Goal: Navigation & Orientation: Find specific page/section

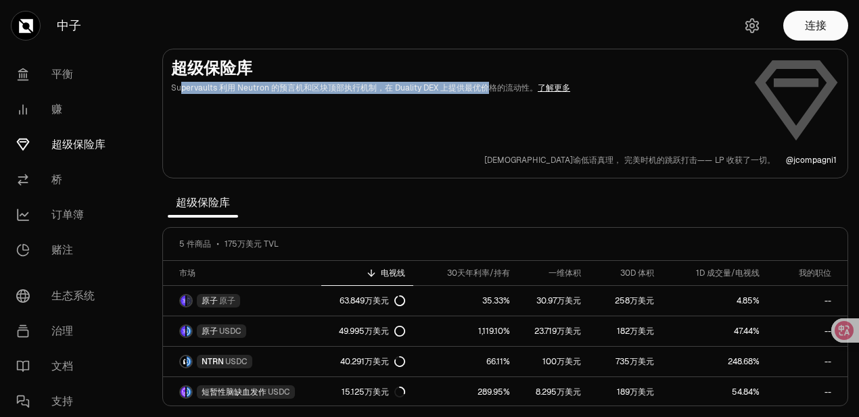
drag, startPoint x: 223, startPoint y: 110, endPoint x: 611, endPoint y: 112, distance: 387.4
click at [538, 93] on font "Supervaults 利用 Neutron 的预言机和区块顶部执行机制，在 Duality DEX 上提供最优价格的流动性。" at bounding box center [354, 87] width 366 height 11
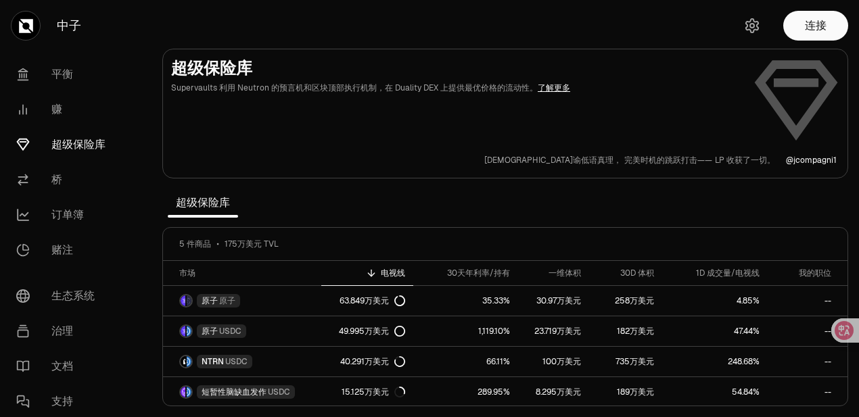
click at [492, 122] on div "超级保险库 Supervaults 利用 Neutron 的预言机和区块顶部执行机制，在 Duality DEX 上提供最优价格的流动性。 了解更多 交易利润…" at bounding box center [505, 111] width 668 height 108
click at [73, 81] on font "平衡" at bounding box center [62, 74] width 22 height 14
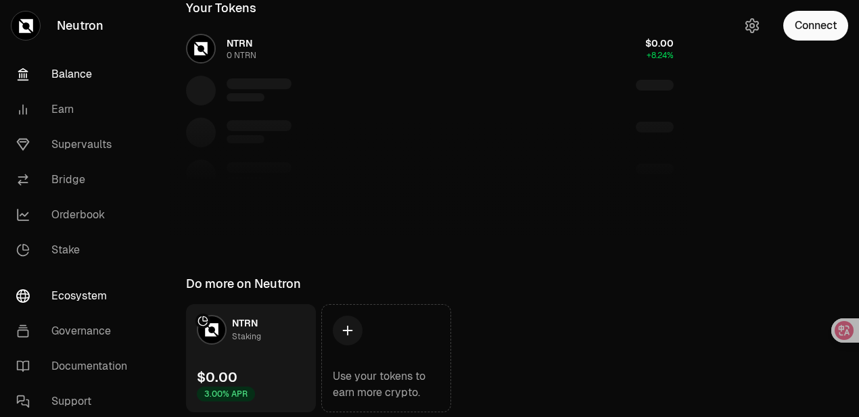
scroll to position [270, 0]
click at [87, 314] on link "Ecosystem" at bounding box center [75, 296] width 141 height 35
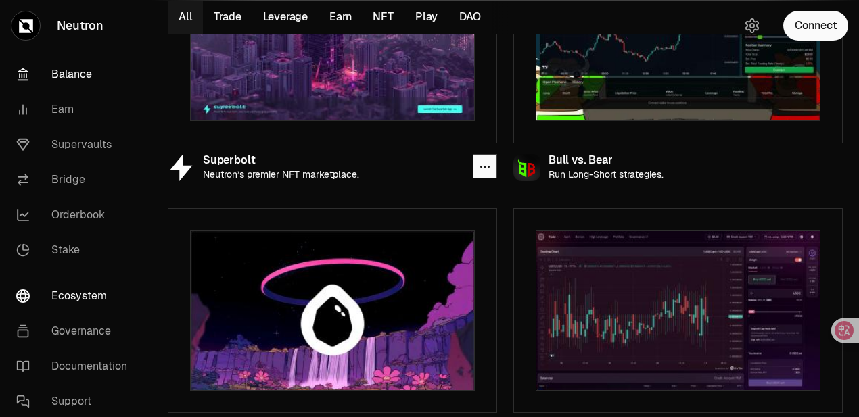
scroll to position [193, 0]
click at [87, 268] on link "Stake" at bounding box center [75, 250] width 141 height 35
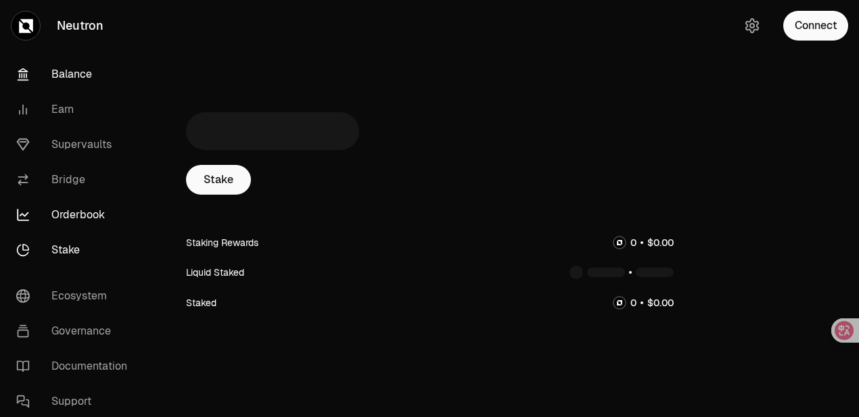
click at [100, 233] on link "Orderbook" at bounding box center [75, 214] width 141 height 35
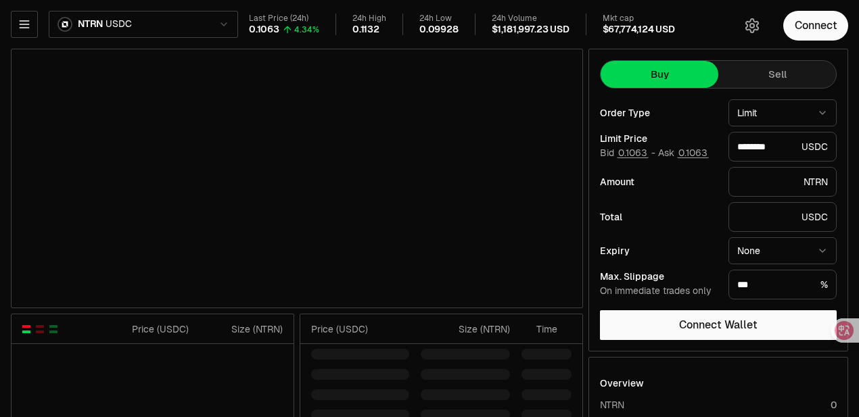
type input "********"
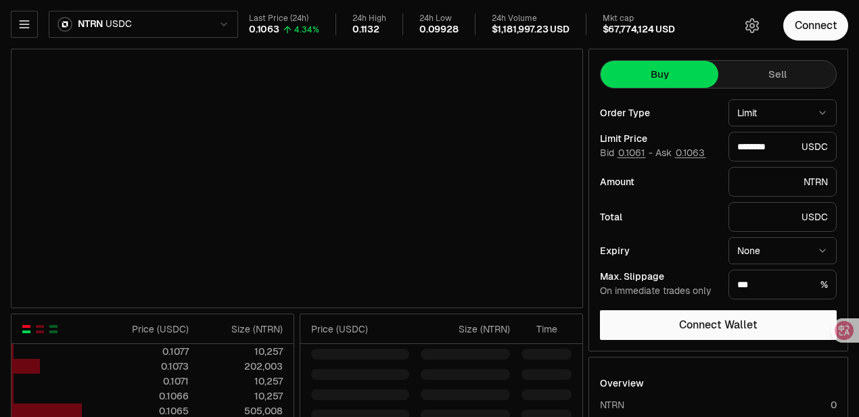
click at [285, 28] on html "Neutron Balance Earn Supervaults Bridge Orderbook Stake Ecosystem Governance Do…" at bounding box center [429, 424] width 859 height 849
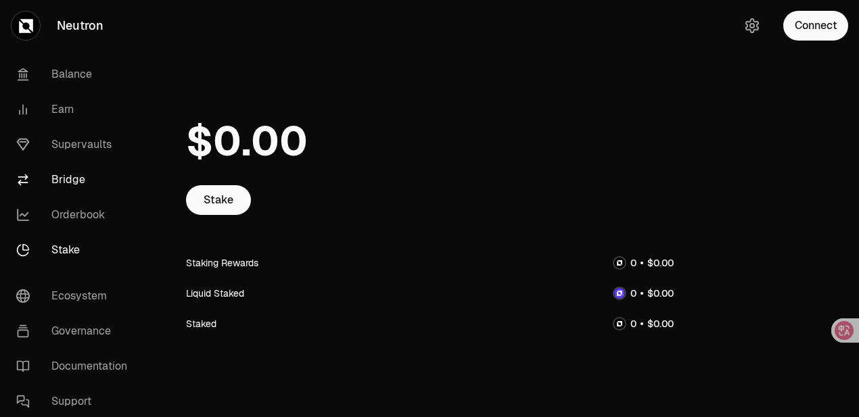
click at [89, 197] on link "Bridge" at bounding box center [75, 179] width 141 height 35
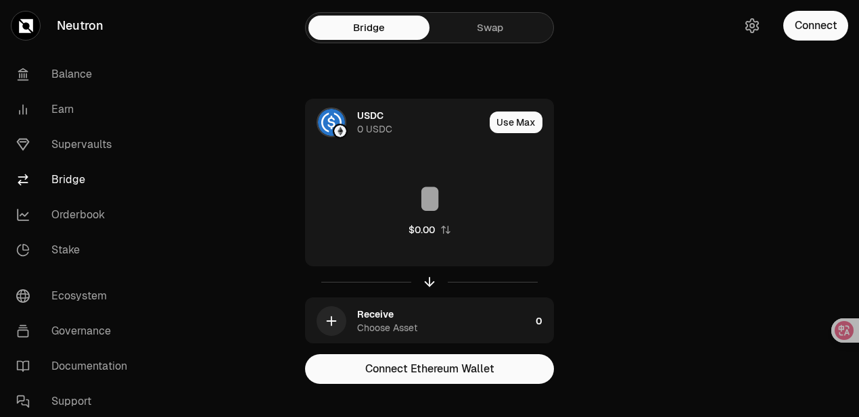
scroll to position [119, 0]
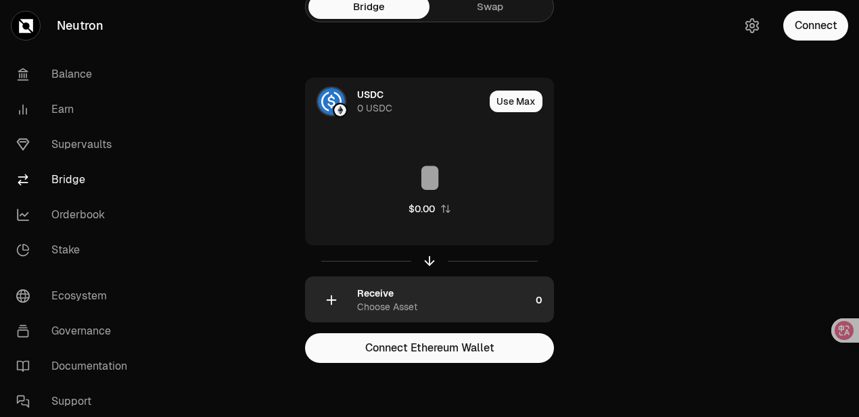
click at [417, 300] on div "Choose Asset" at bounding box center [387, 307] width 60 height 14
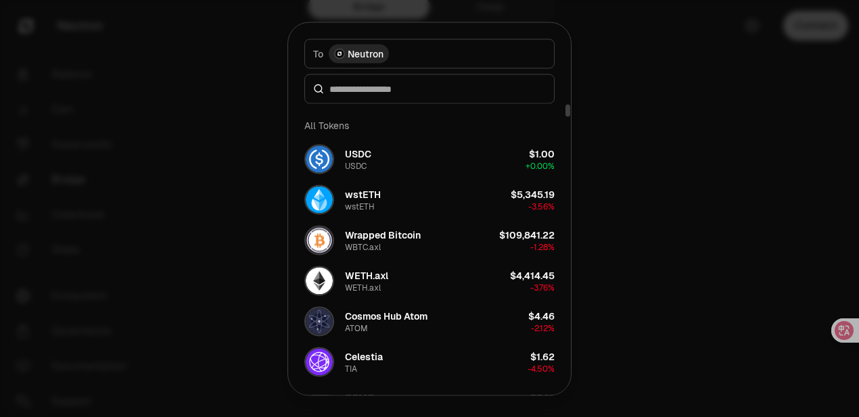
click at [196, 162] on div at bounding box center [429, 208] width 859 height 417
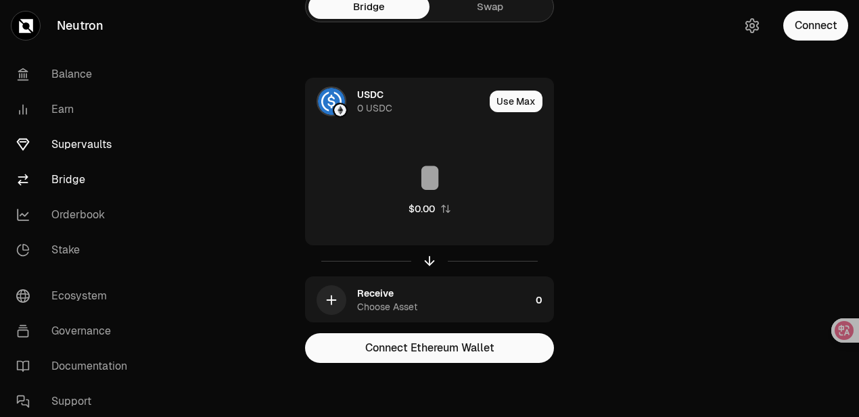
click at [101, 162] on link "Supervaults" at bounding box center [75, 144] width 141 height 35
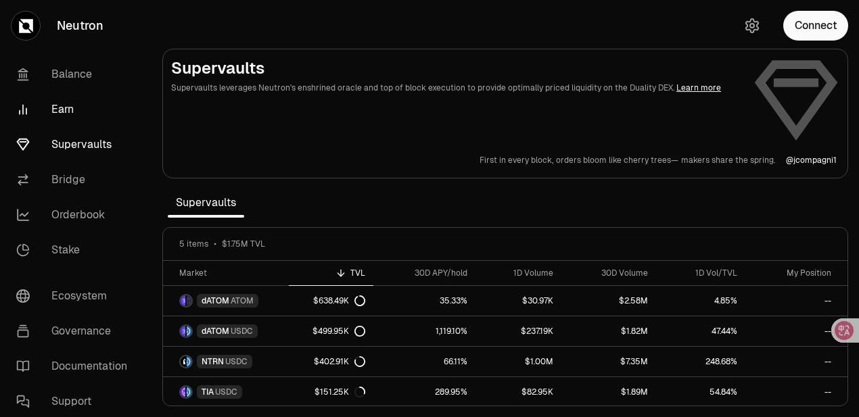
click at [88, 127] on link "Earn" at bounding box center [75, 109] width 141 height 35
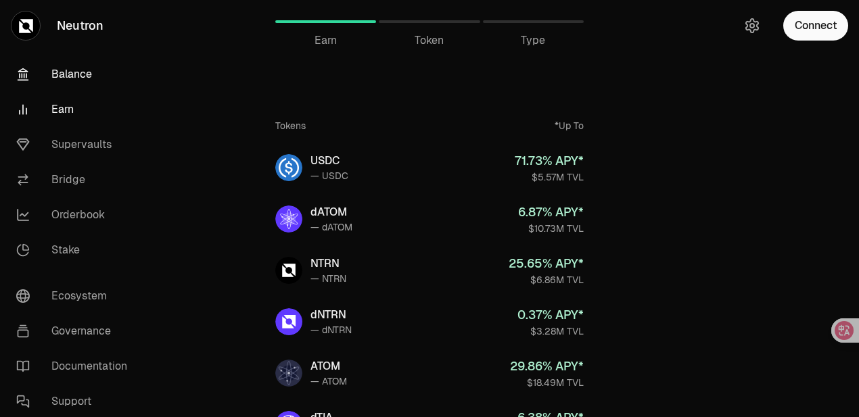
click at [76, 92] on link "Balance" at bounding box center [75, 74] width 141 height 35
